Goal: Register for event/course

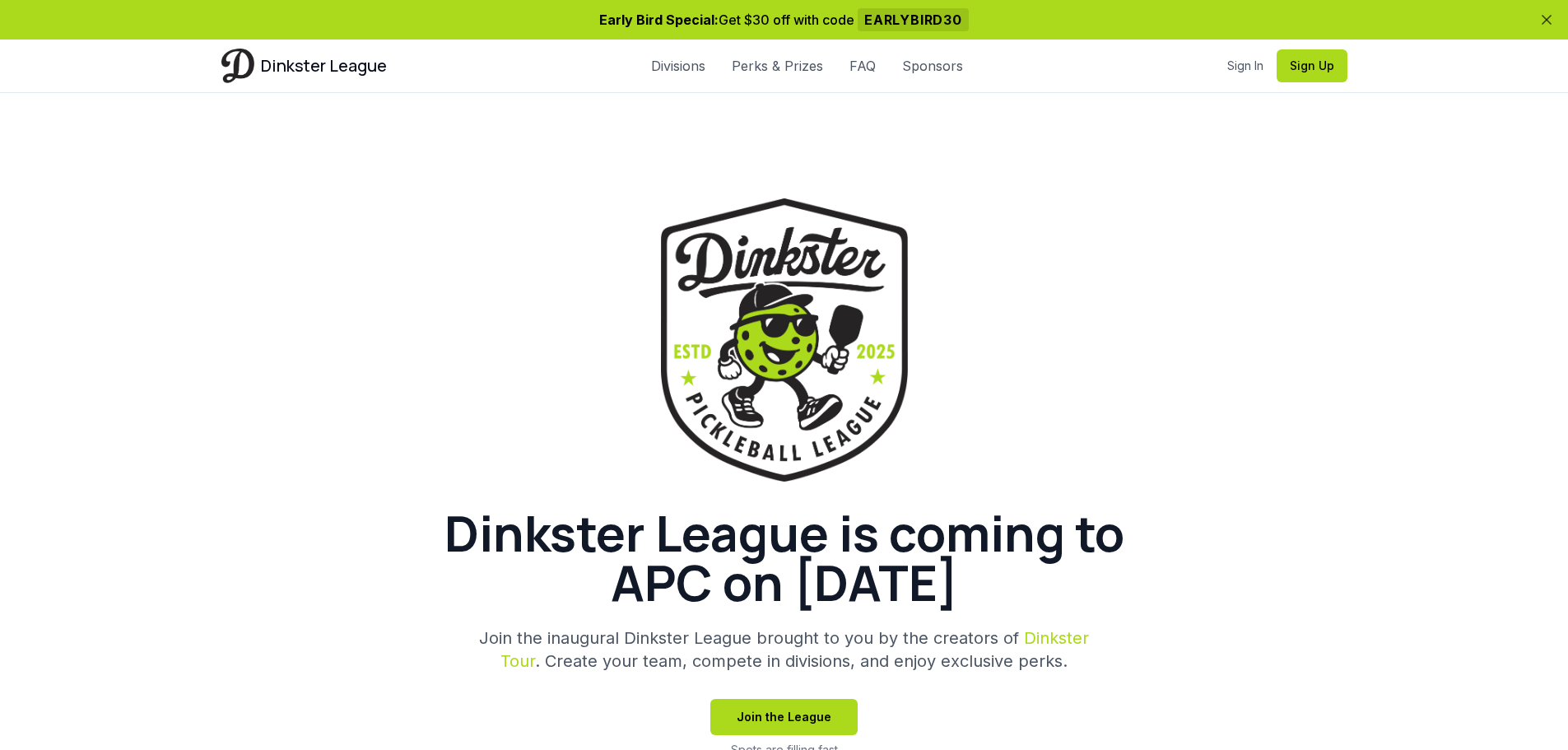
click at [1220, 236] on div "Dinkster League is coming to APC on [DATE] Join the inaugural Dinkster League b…" at bounding box center [784, 478] width 1126 height 560
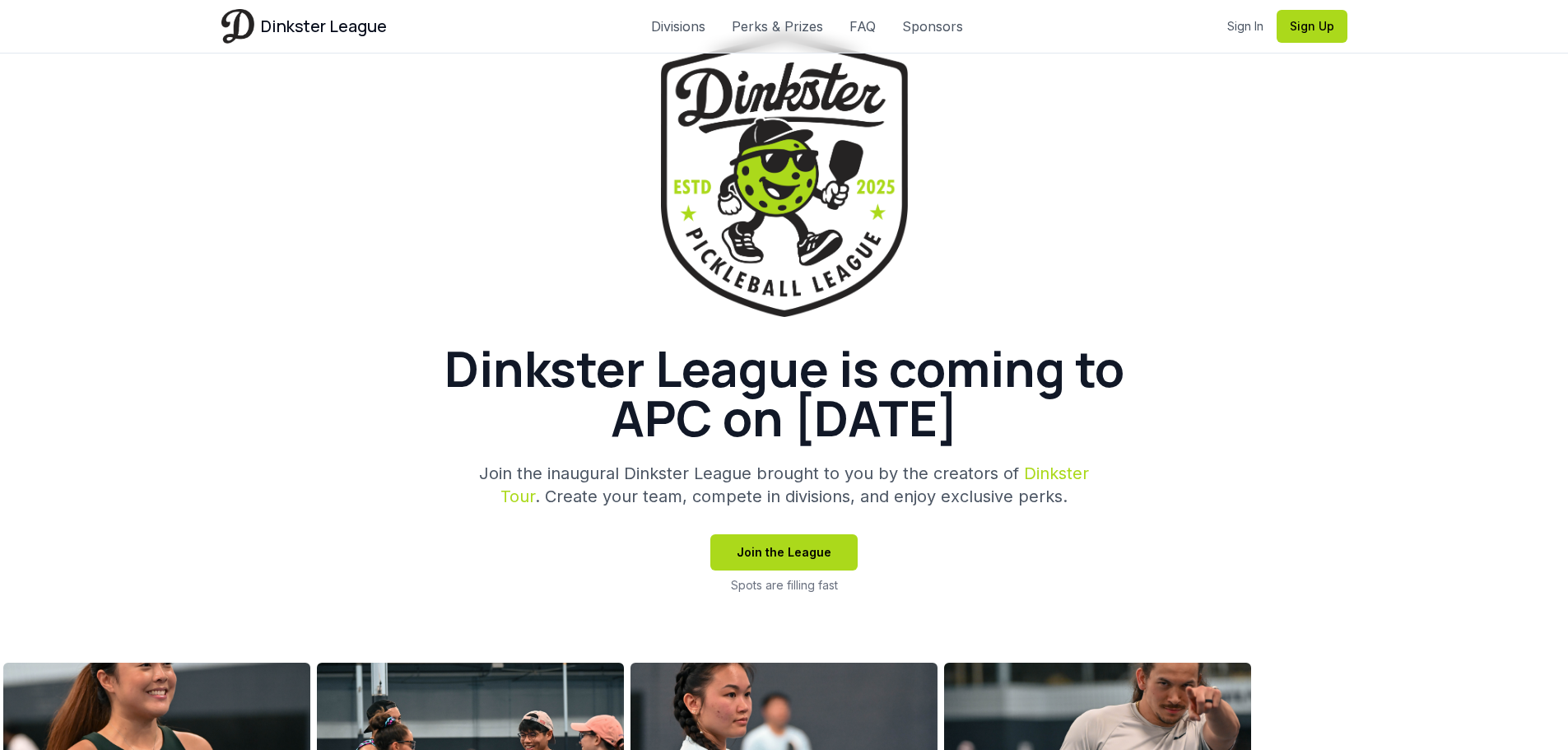
scroll to position [83, 0]
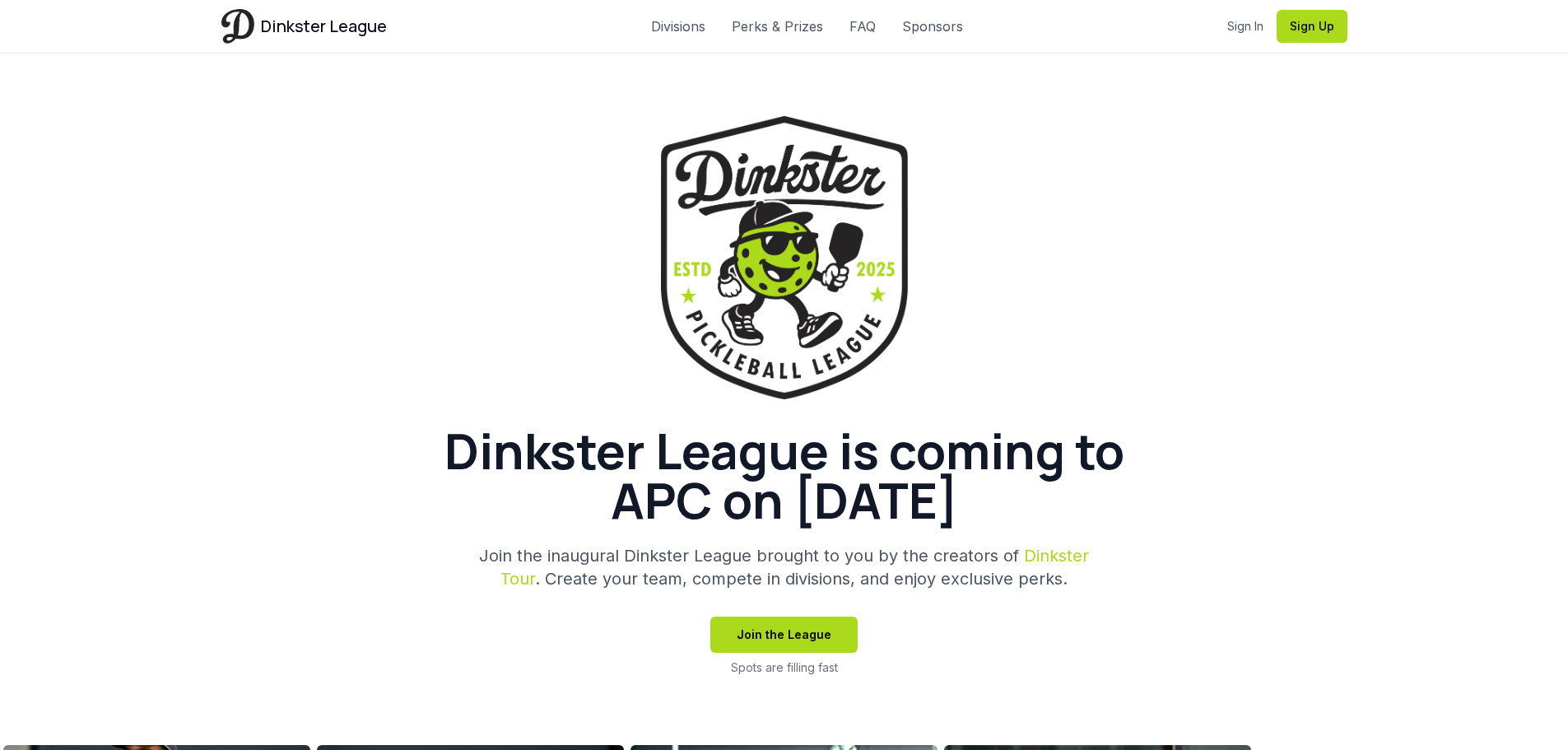
click at [1318, 435] on div "Dinkster League is coming to APC on [DATE] Join the inaugural Dinkster League b…" at bounding box center [784, 396] width 1126 height 560
click at [1454, 385] on section "Dinkster League is coming to APC on [DATE] Join the inaugural Dinkster League b…" at bounding box center [784, 376] width 1568 height 731
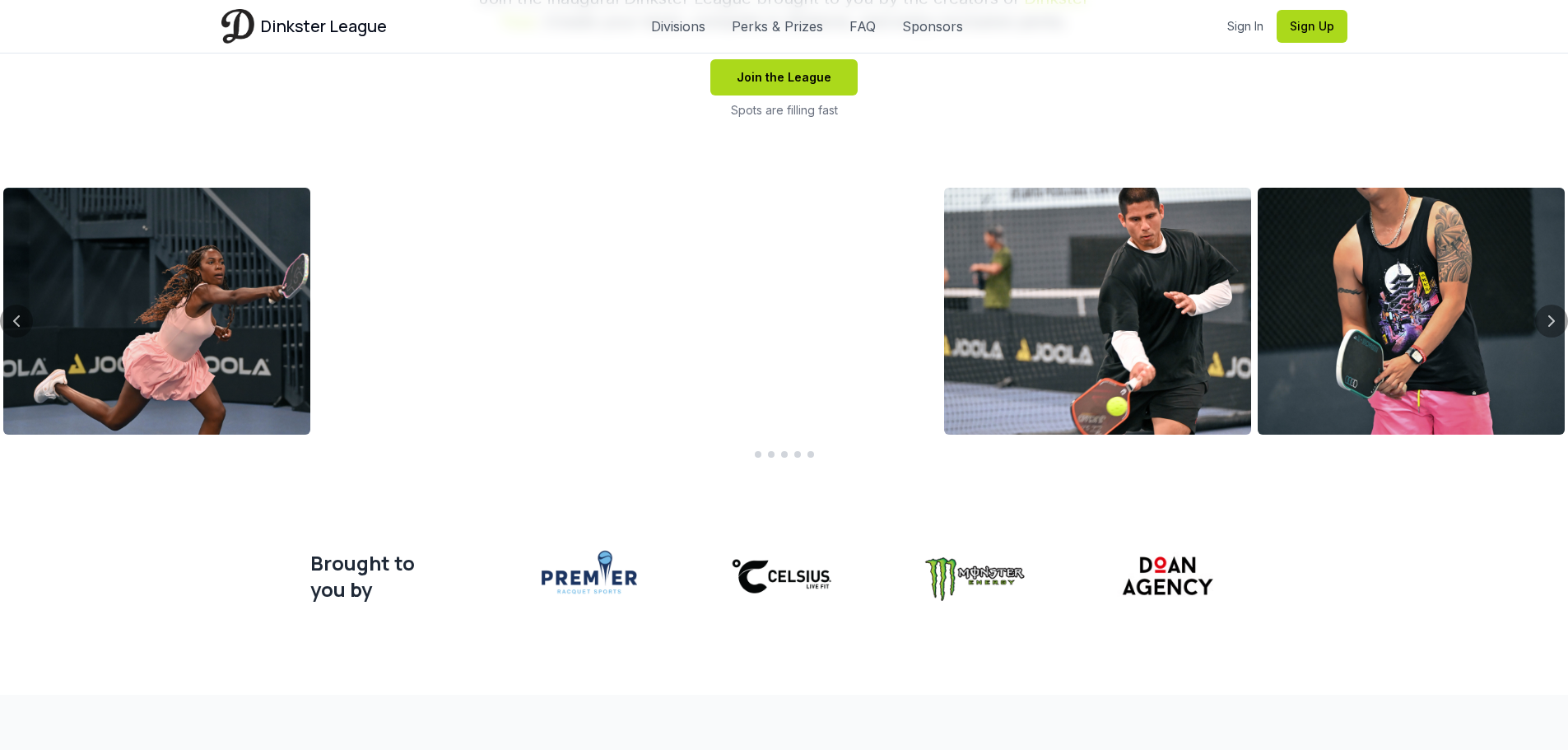
scroll to position [658, 0]
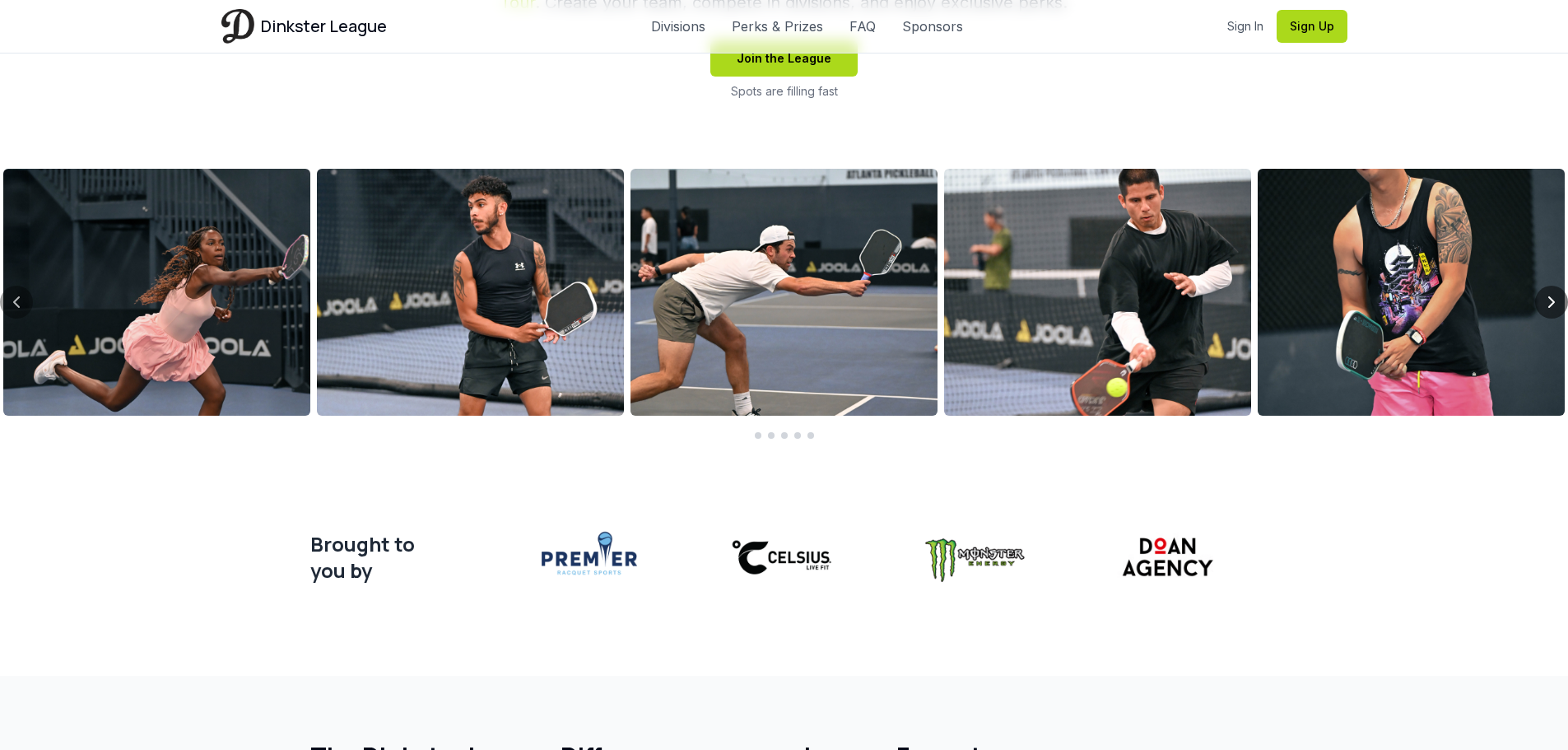
click at [1545, 305] on icon "Next slide" at bounding box center [1552, 302] width 20 height 20
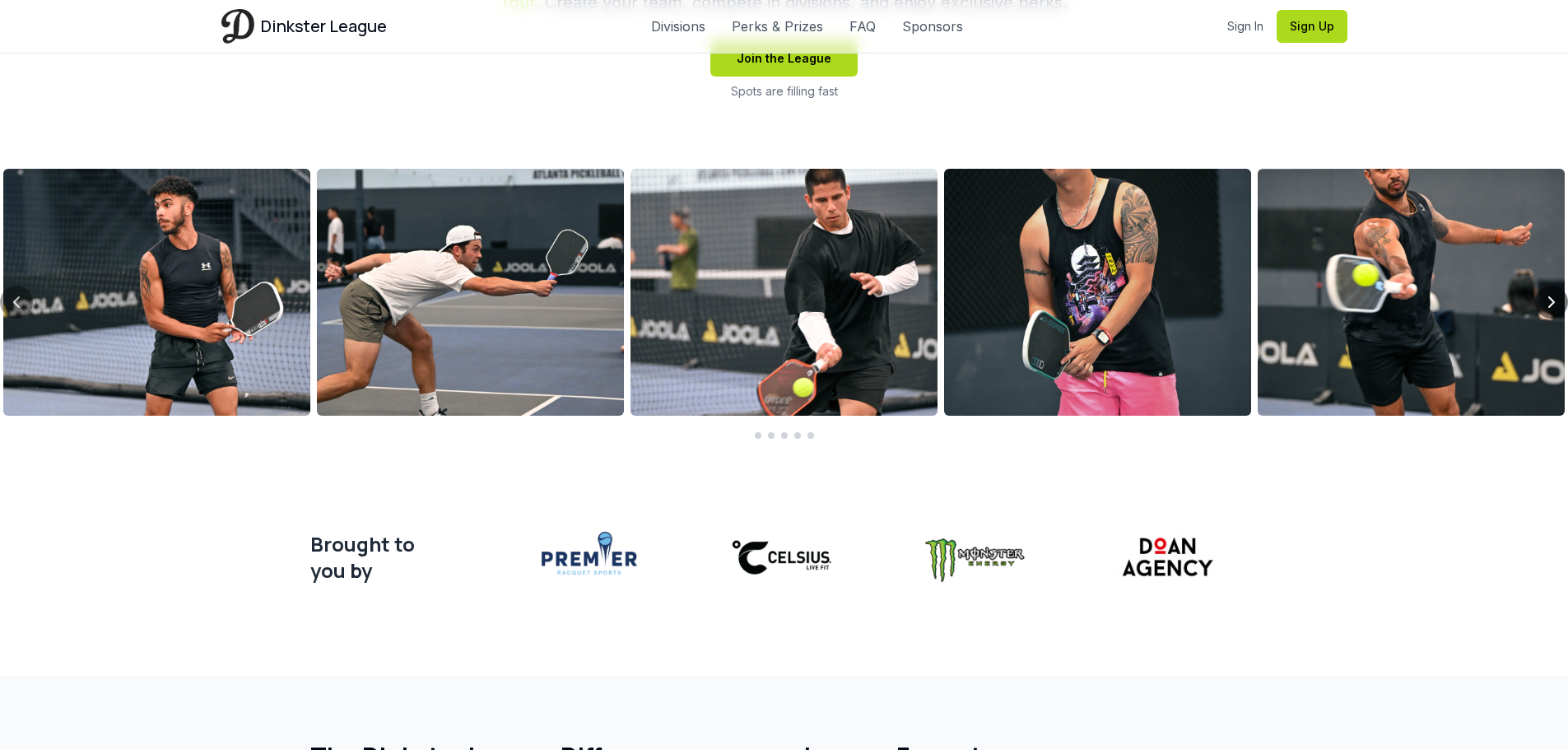
click at [1550, 300] on icon "Next slide" at bounding box center [1552, 302] width 20 height 20
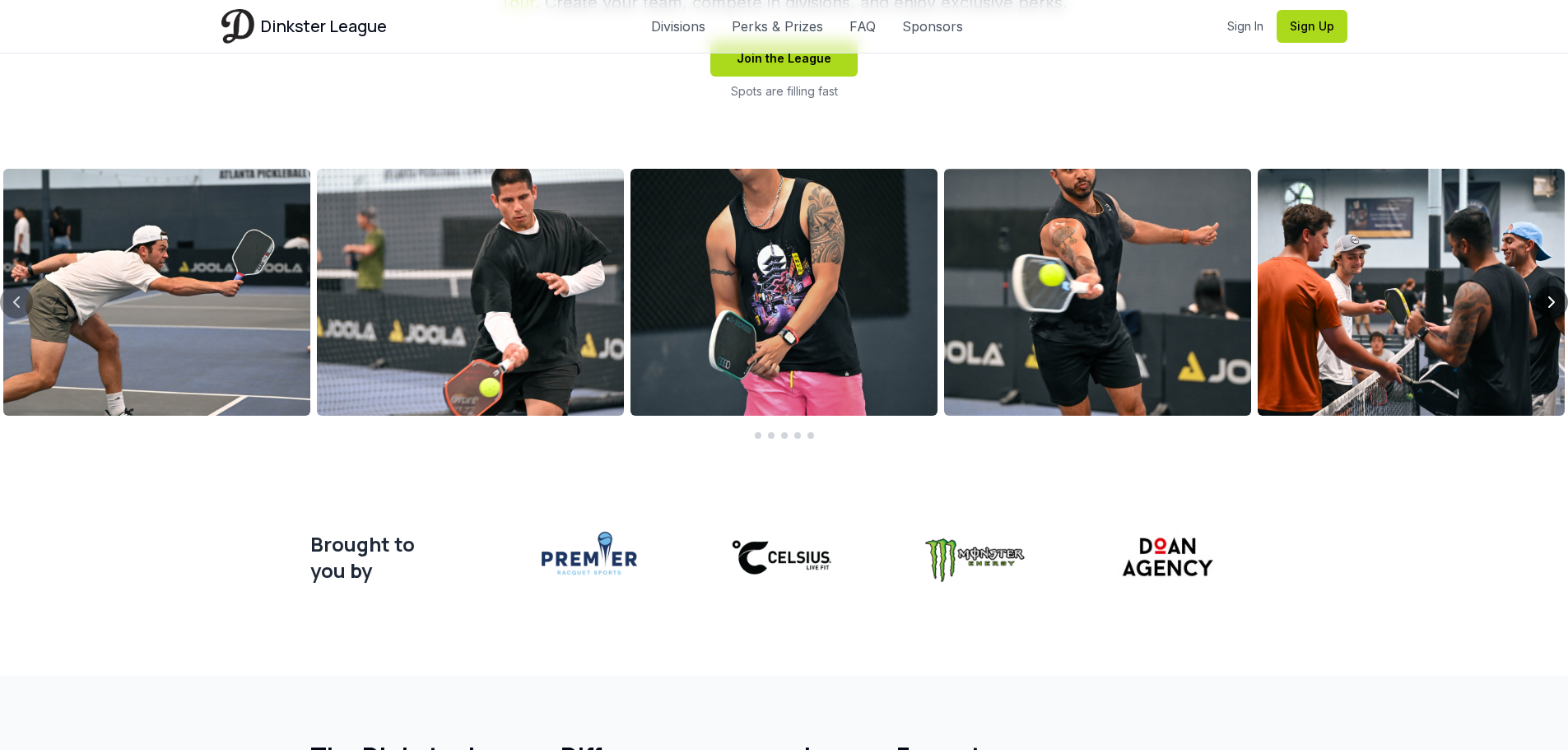
click at [1550, 300] on icon "Next slide" at bounding box center [1552, 302] width 20 height 20
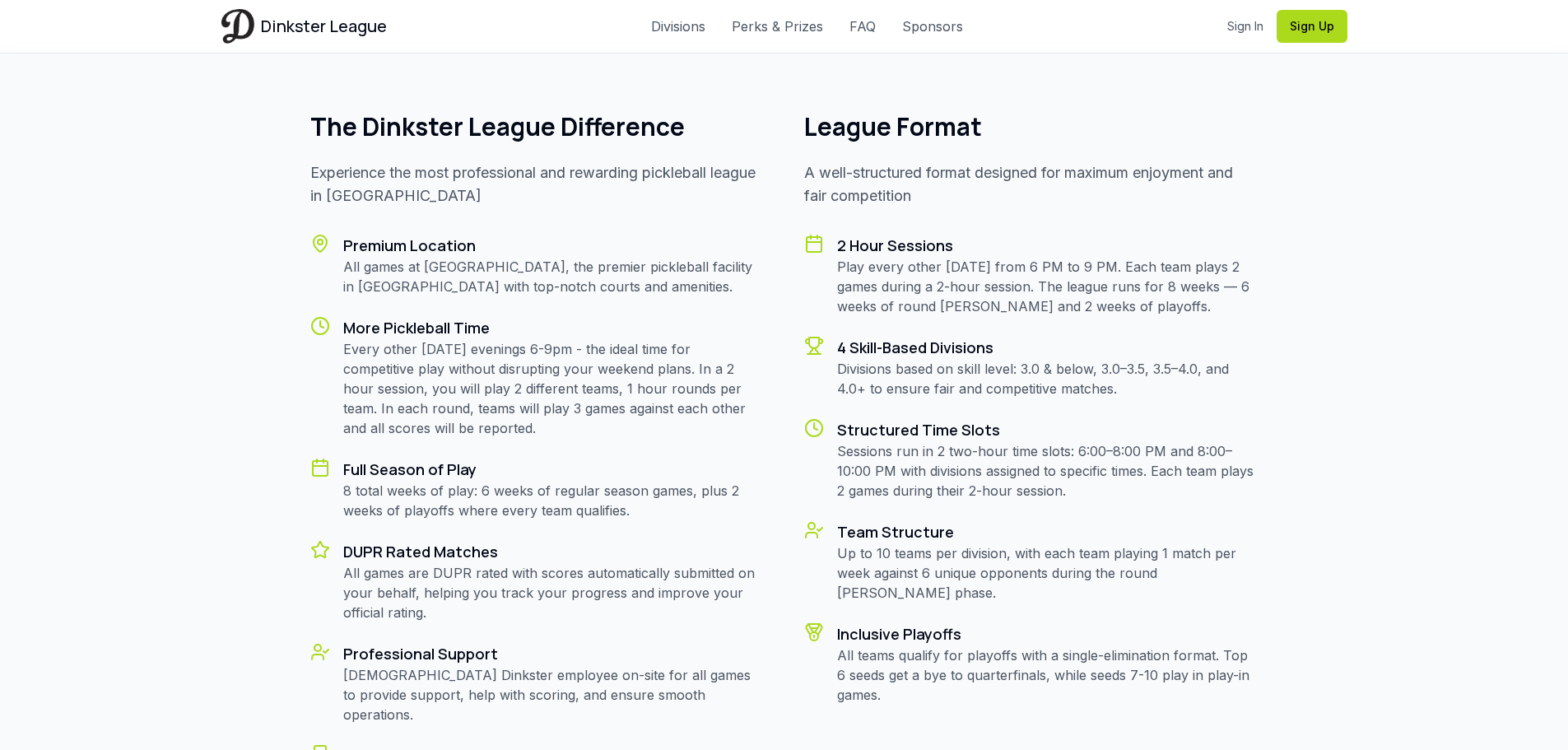
scroll to position [1318, 0]
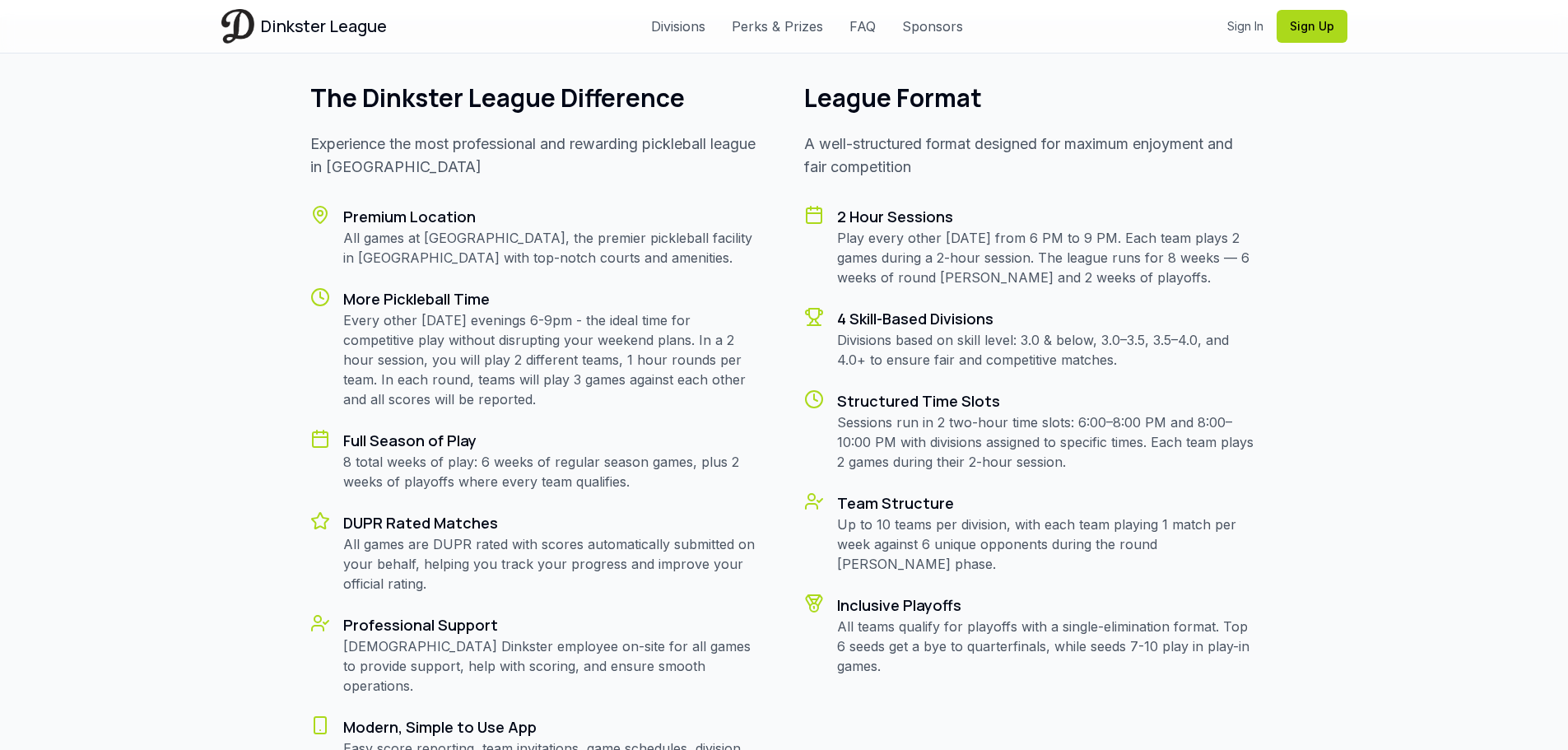
click at [633, 477] on p "8 total weeks of play: 6 weeks of regular season games, plus 2 weeks of playoff…" at bounding box center [553, 472] width 421 height 39
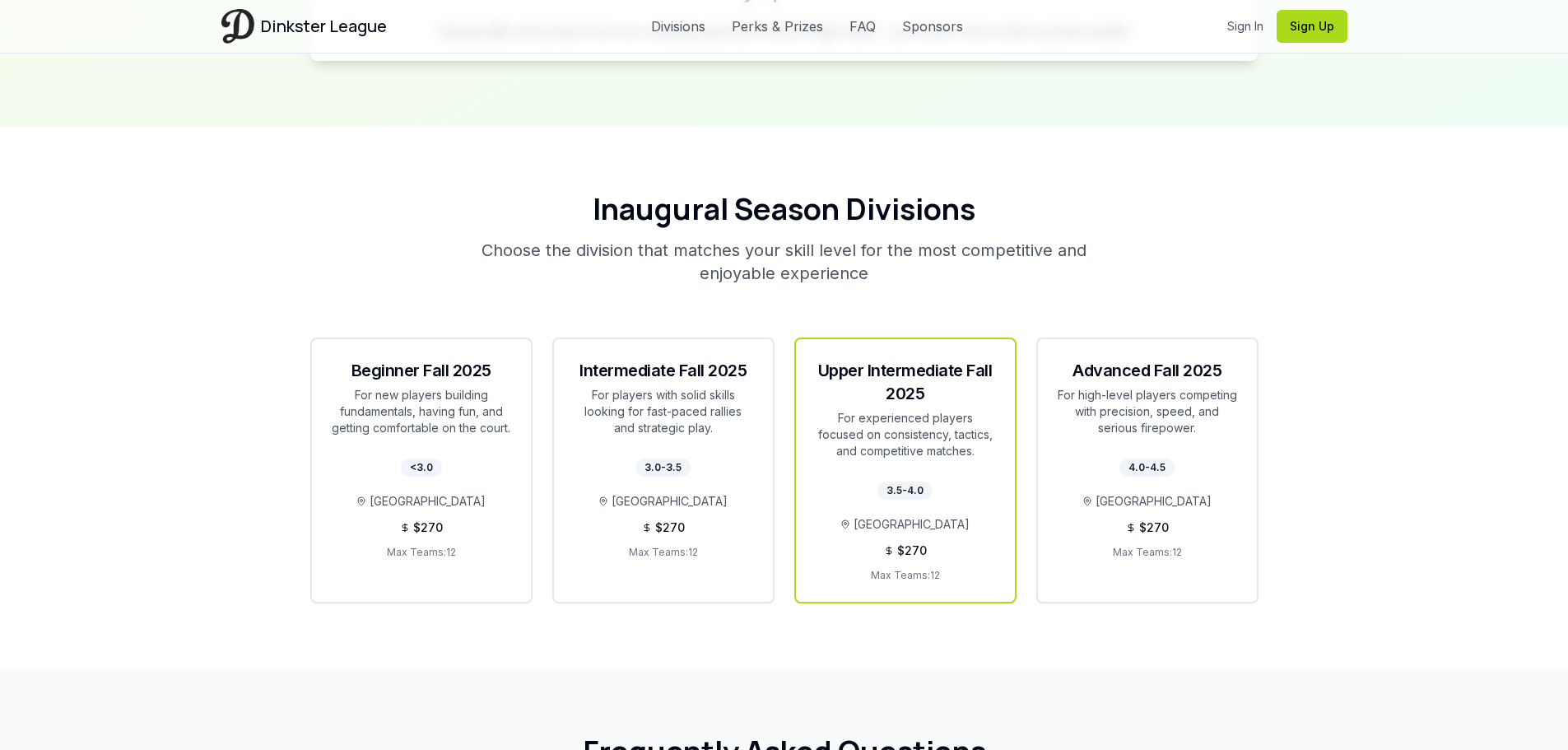
scroll to position [2882, 0]
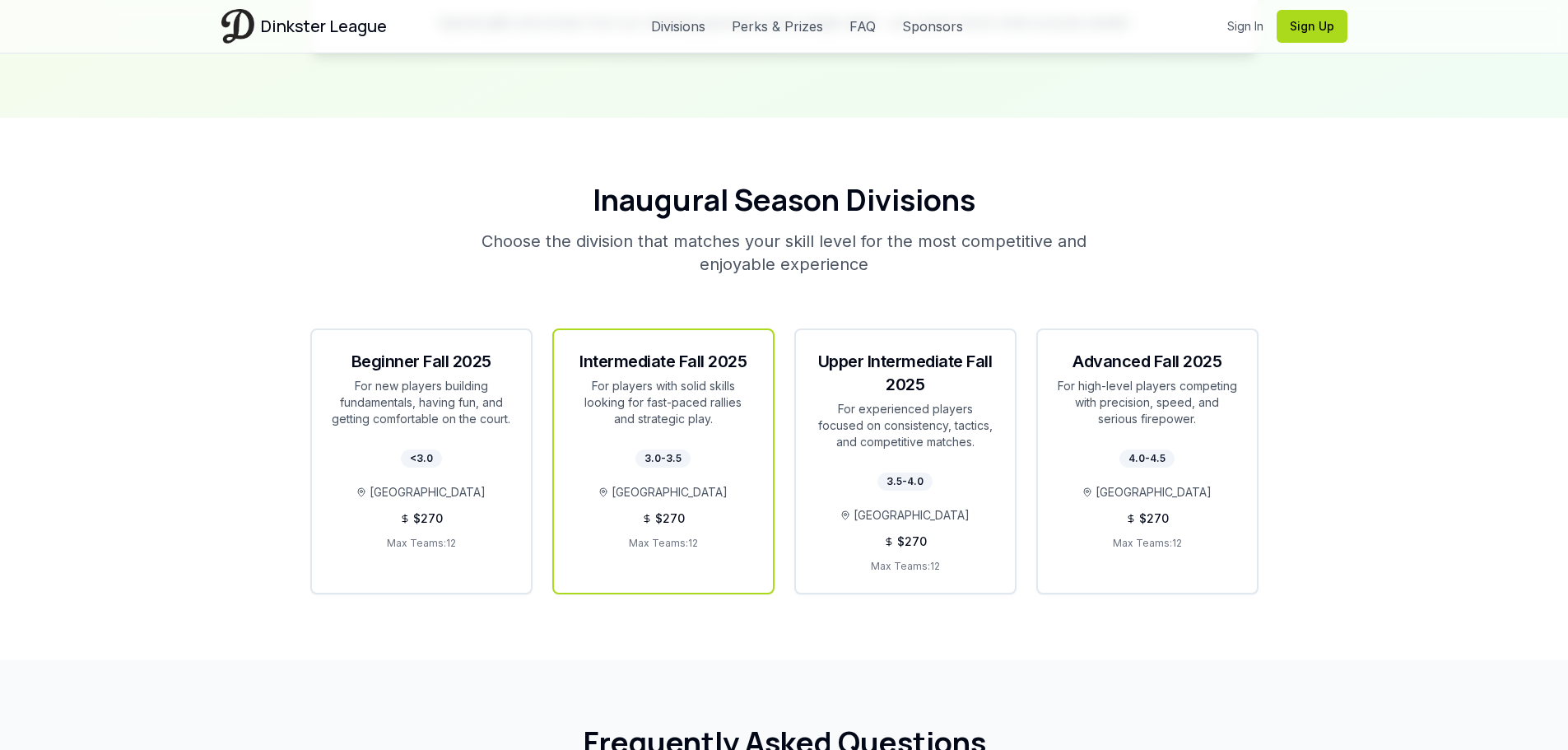
click at [714, 380] on div "For players with solid skills looking for fast-paced rallies and strategic play." at bounding box center [664, 403] width 179 height 50
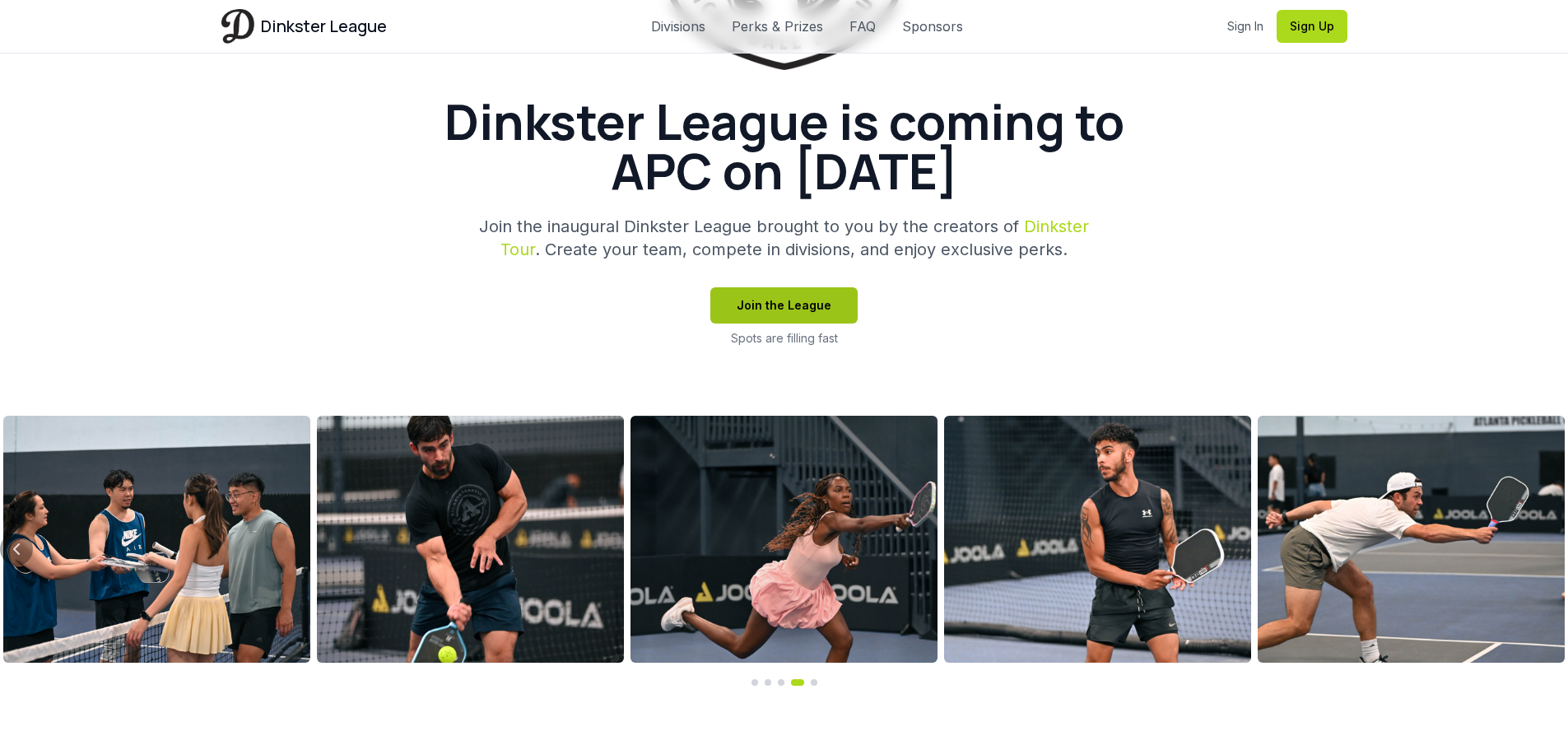
click at [808, 321] on button "Join the League" at bounding box center [784, 305] width 147 height 36
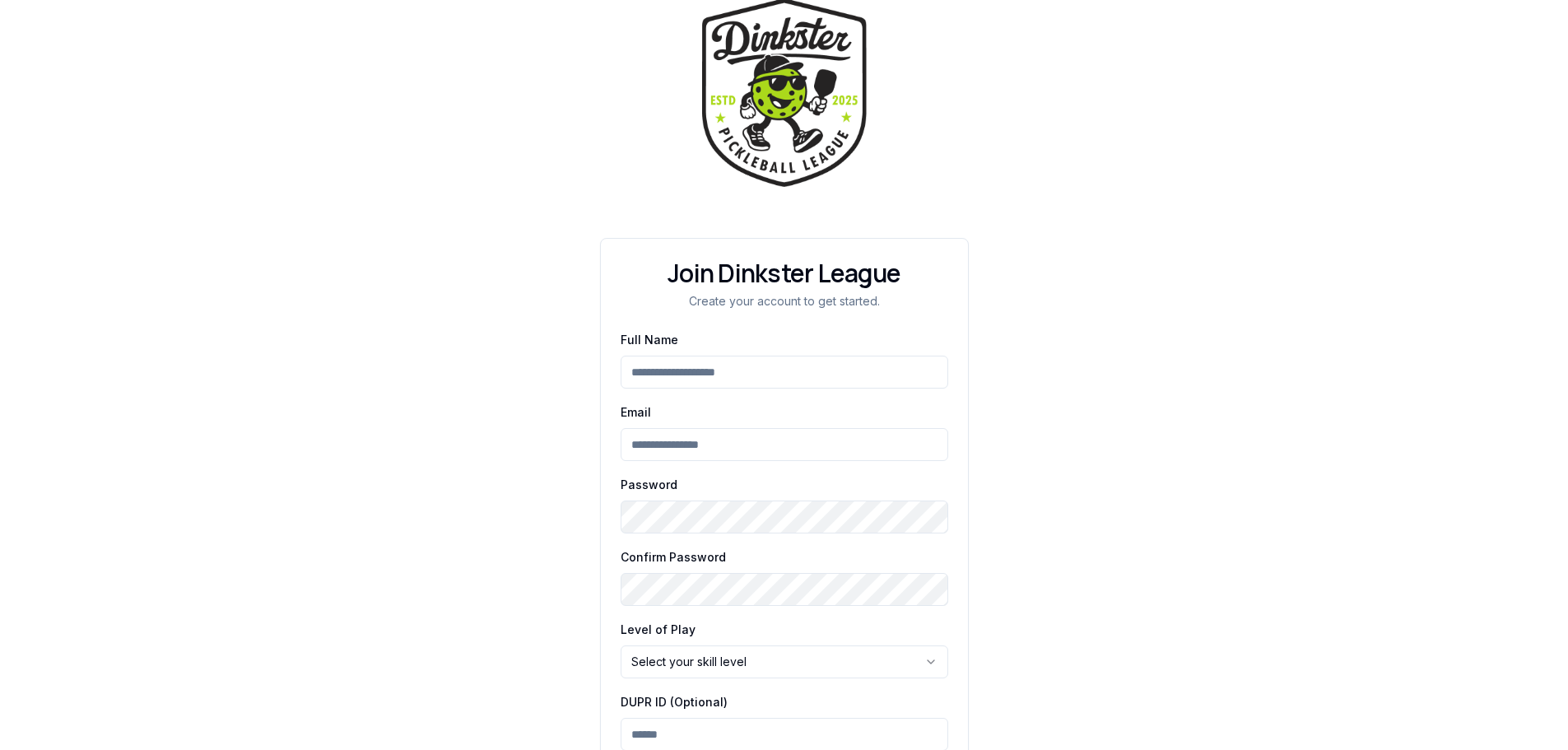
scroll to position [148, 0]
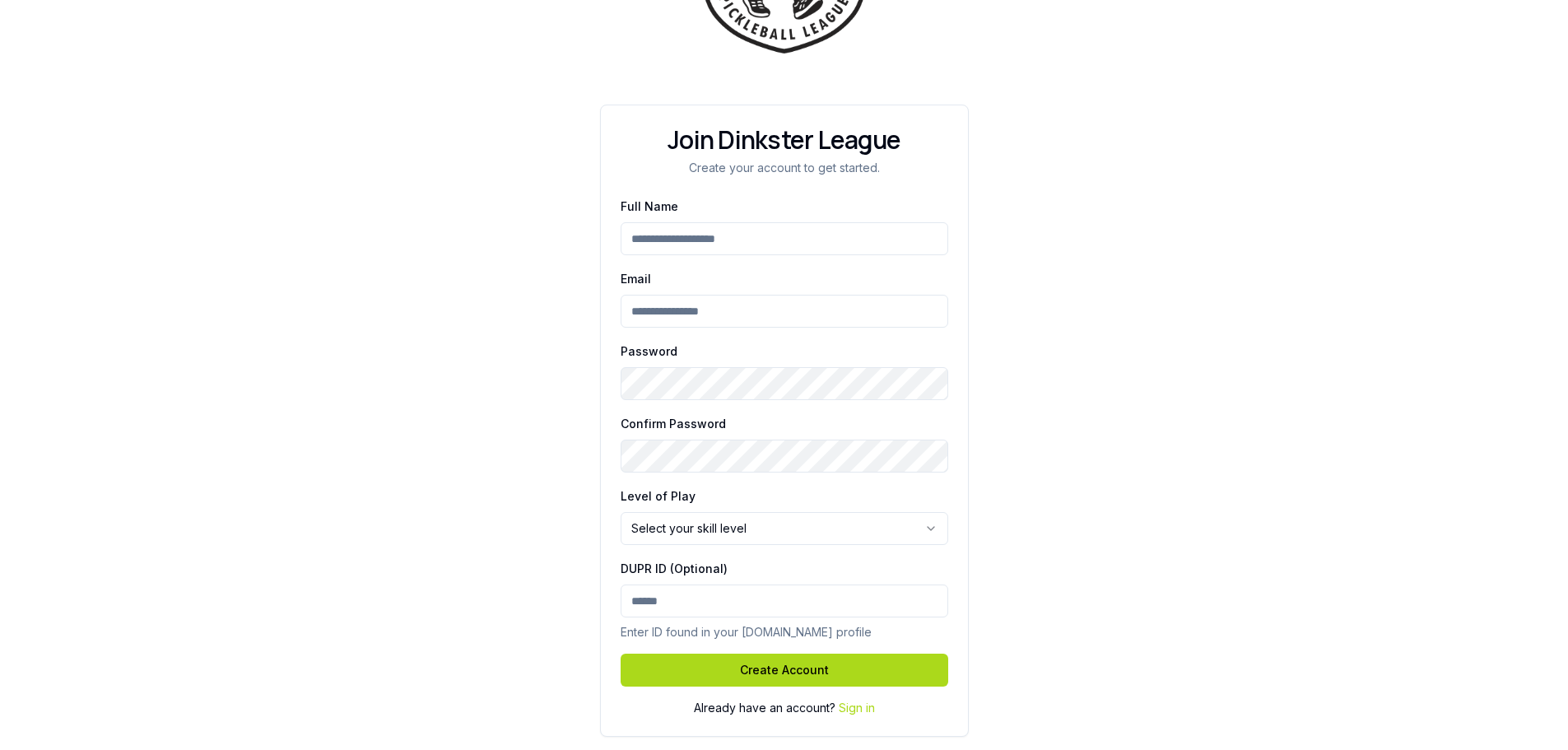
click at [753, 538] on html "Join Dinkster League Create your account to get started. Full Name Email Passwo…" at bounding box center [784, 300] width 1568 height 898
click at [752, 538] on html "Join Dinkster League Create your account to get started. Full Name Email Passwo…" at bounding box center [784, 300] width 1568 height 898
